Goal: Navigation & Orientation: Go to known website

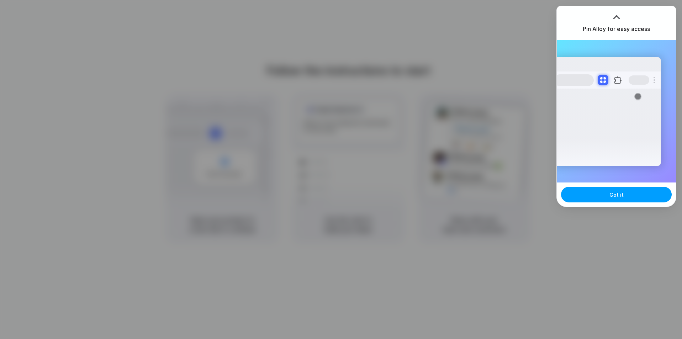
click at [628, 194] on button "Got it" at bounding box center [616, 195] width 111 height 16
